Goal: Complete application form

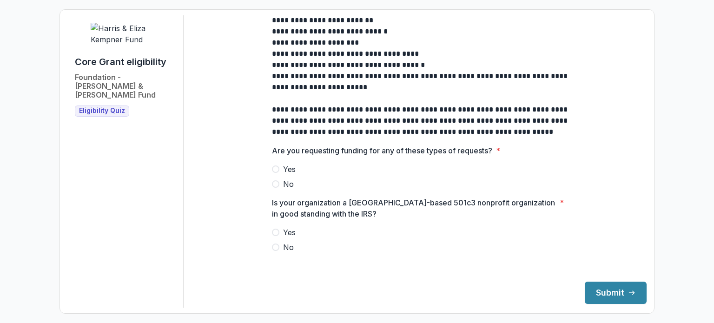
scroll to position [266, 0]
click at [275, 187] on span at bounding box center [275, 183] width 7 height 7
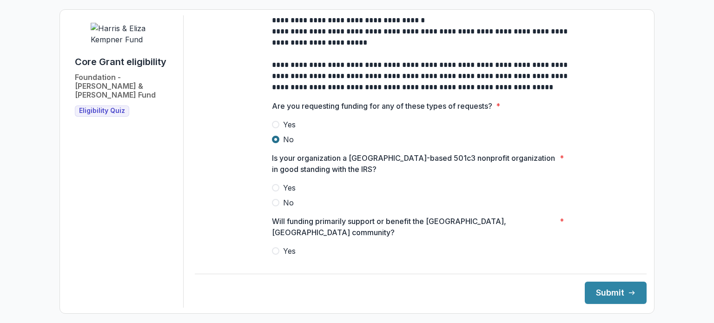
scroll to position [311, 0]
click at [275, 191] on span at bounding box center [275, 187] width 7 height 7
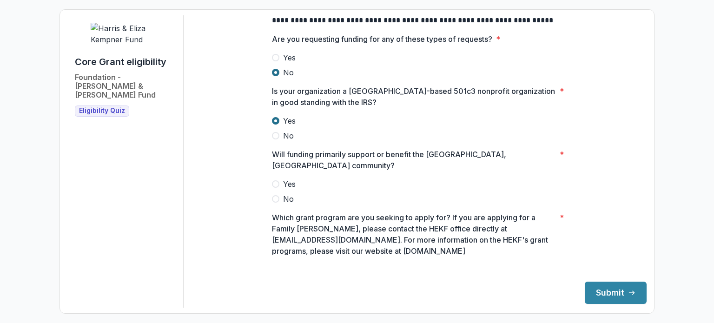
scroll to position [377, 0]
click at [274, 178] on label "Yes" at bounding box center [421, 183] width 298 height 11
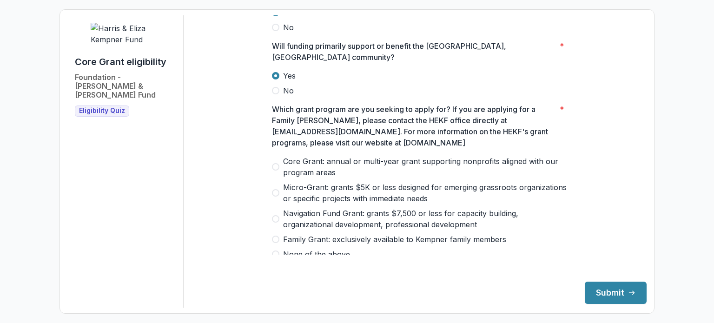
scroll to position [487, 0]
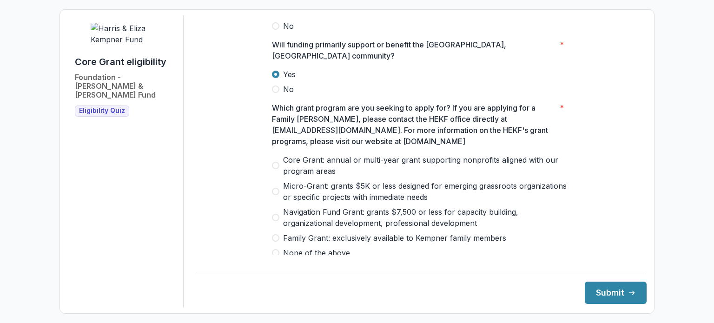
click at [275, 162] on span at bounding box center [275, 165] width 7 height 7
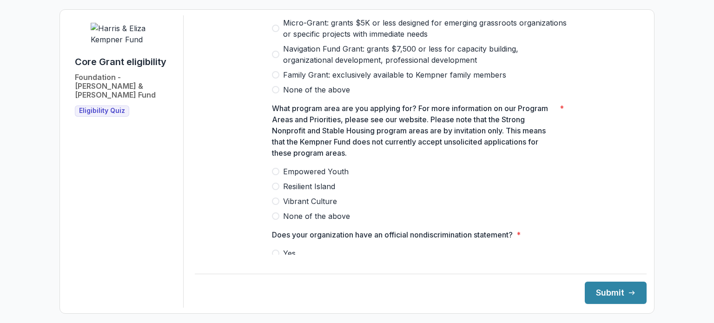
scroll to position [652, 0]
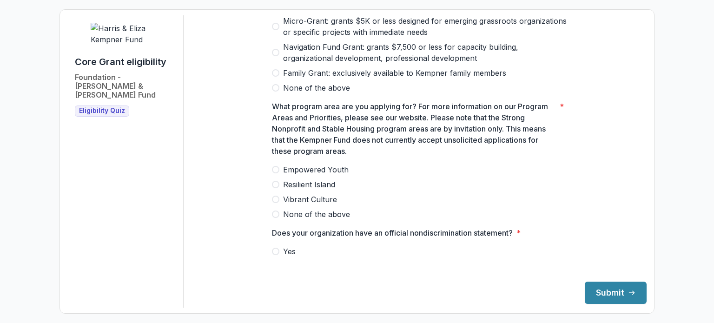
click at [277, 179] on label "Resilient Island" at bounding box center [421, 184] width 298 height 11
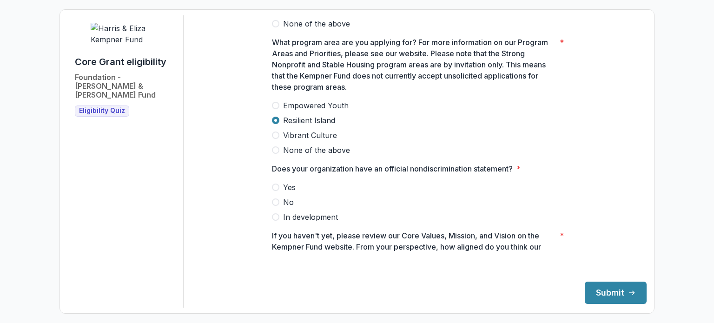
scroll to position [721, 0]
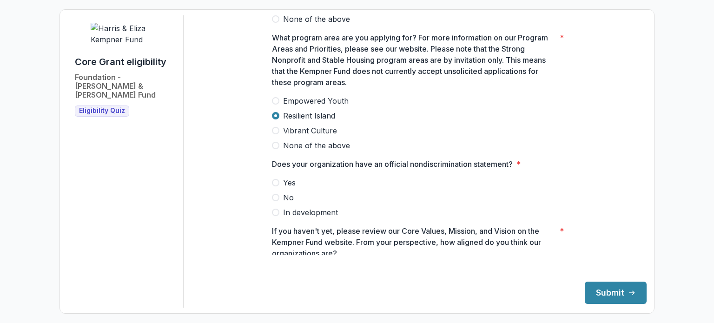
click at [277, 179] on span at bounding box center [275, 182] width 7 height 7
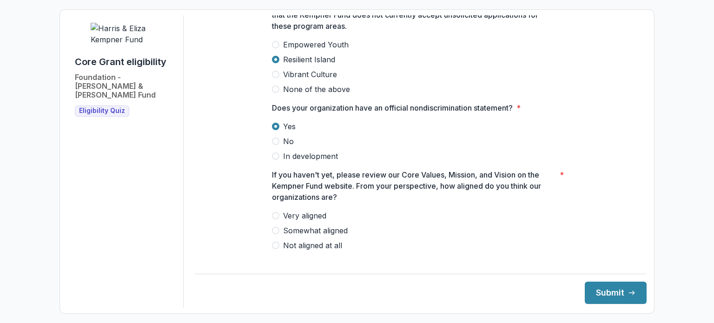
scroll to position [775, 0]
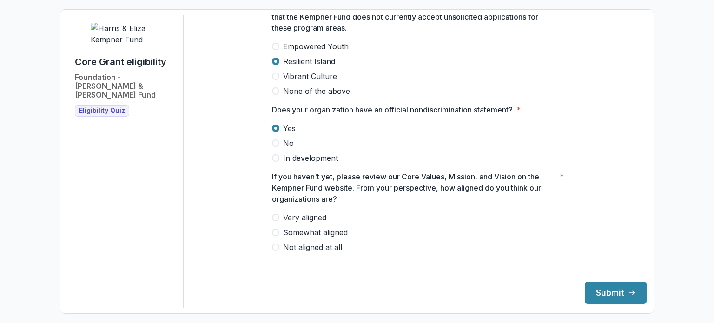
click at [273, 215] on span at bounding box center [275, 217] width 7 height 7
click at [607, 297] on button "Submit" at bounding box center [616, 293] width 62 height 22
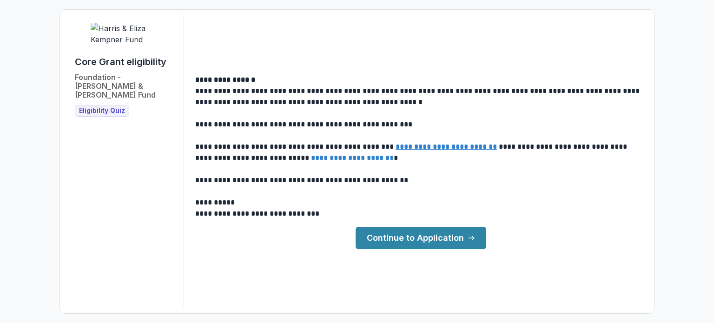
click at [447, 232] on link "Continue to Application" at bounding box center [421, 238] width 131 height 22
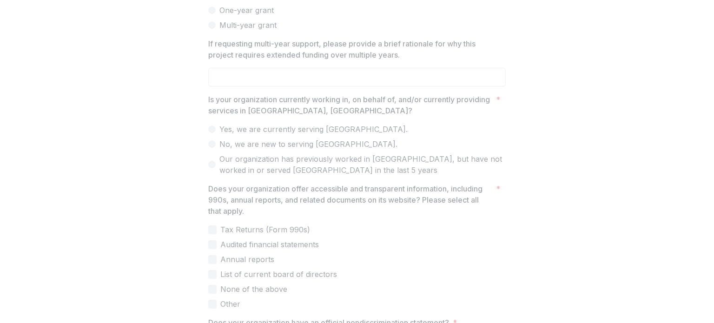
scroll to position [1062, 0]
